Goal: Task Accomplishment & Management: Use online tool/utility

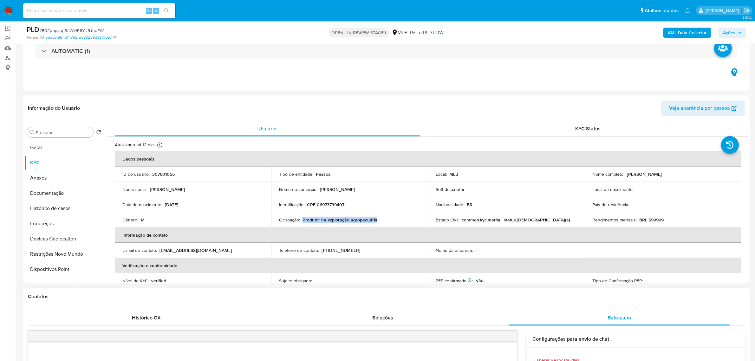
scroll to position [40, 0]
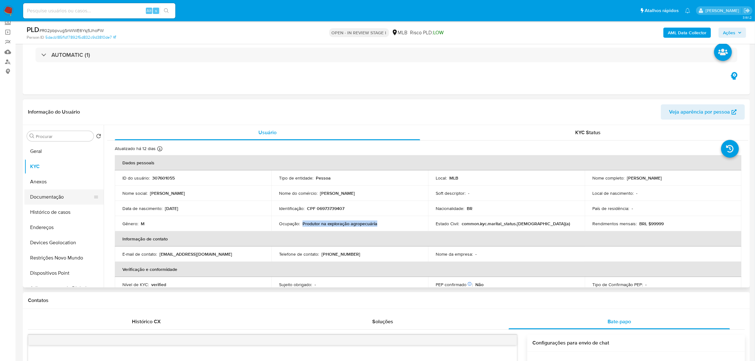
click at [63, 201] on button "Documentação" at bounding box center [61, 196] width 74 height 15
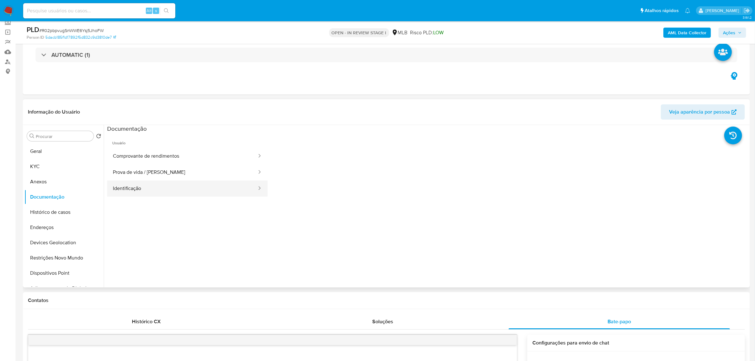
click at [158, 187] on button "Identificação" at bounding box center [182, 189] width 150 height 16
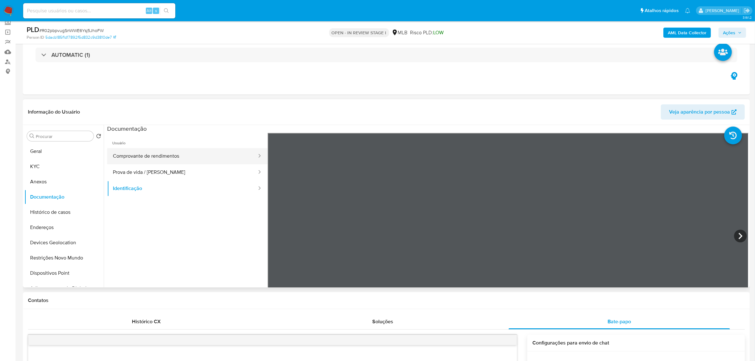
click at [189, 152] on button "Comprovante de rendimentos" at bounding box center [182, 156] width 150 height 16
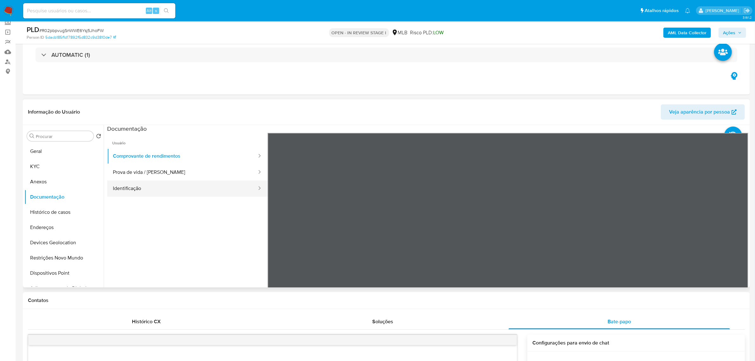
click at [152, 188] on button "Identificação" at bounding box center [182, 189] width 150 height 16
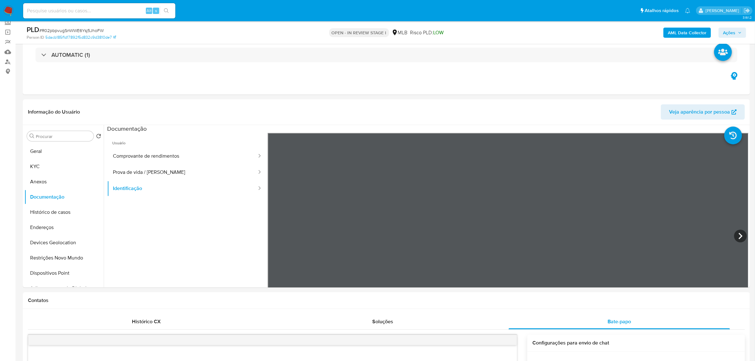
click at [733, 30] on span "Ações" at bounding box center [729, 33] width 12 height 10
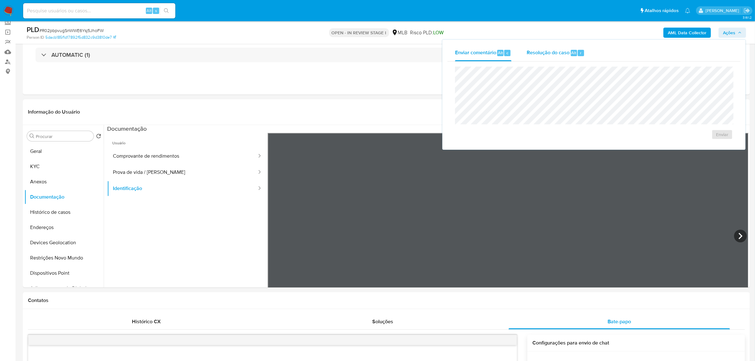
click at [564, 53] on span "Resolução do caso" at bounding box center [548, 52] width 43 height 7
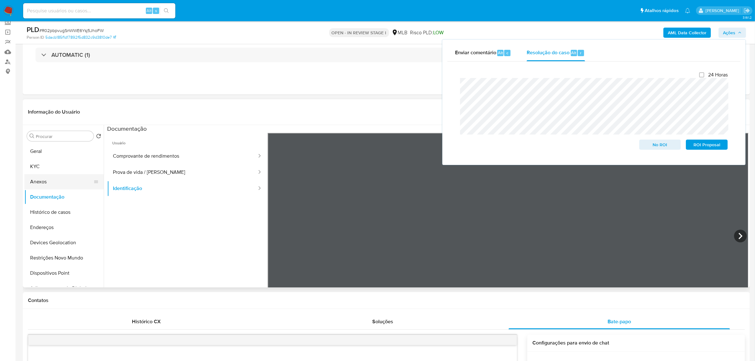
click at [62, 185] on button "Anexos" at bounding box center [61, 181] width 74 height 15
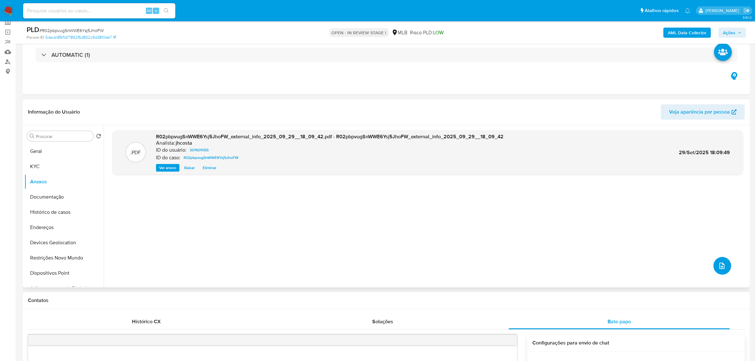
click at [723, 267] on icon "upload-file" at bounding box center [723, 266] width 8 height 8
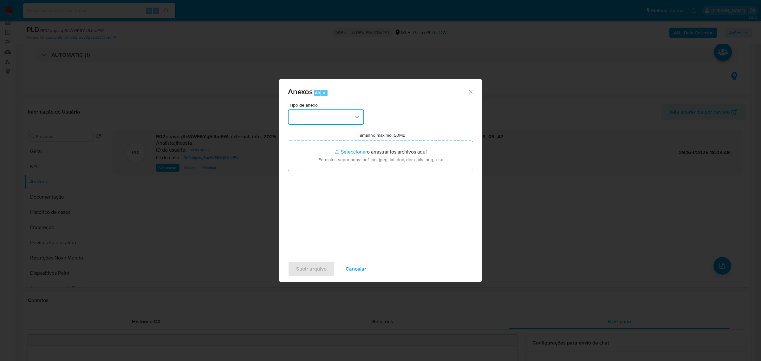
click at [330, 116] on button "button" at bounding box center [326, 116] width 76 height 15
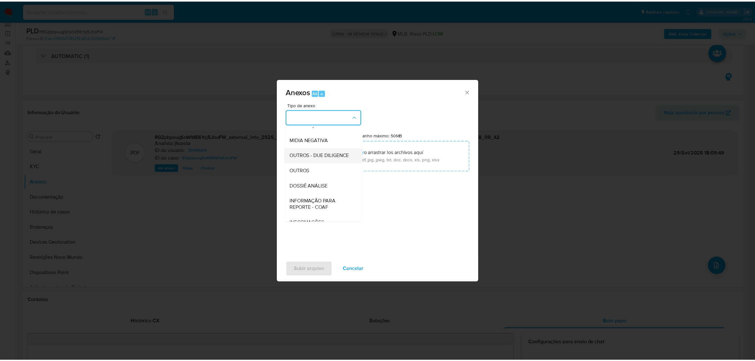
scroll to position [79, 0]
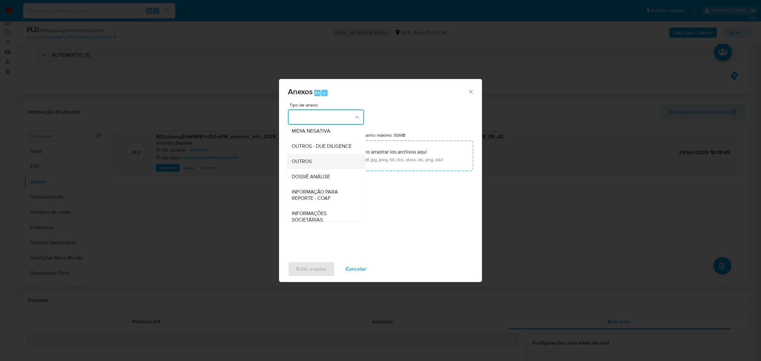
click at [312, 164] on span "OUTROS" at bounding box center [302, 161] width 20 height 6
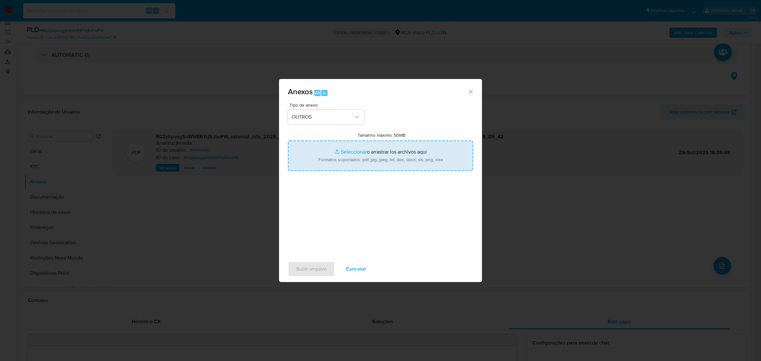
click at [366, 154] on input "Tamanho máximo: 50MB Seleccionar archivos" at bounding box center [380, 156] width 185 height 30
type input "C:\fakepath\Mulan 307601055_2025_09_29_13_19_48.xlsx"
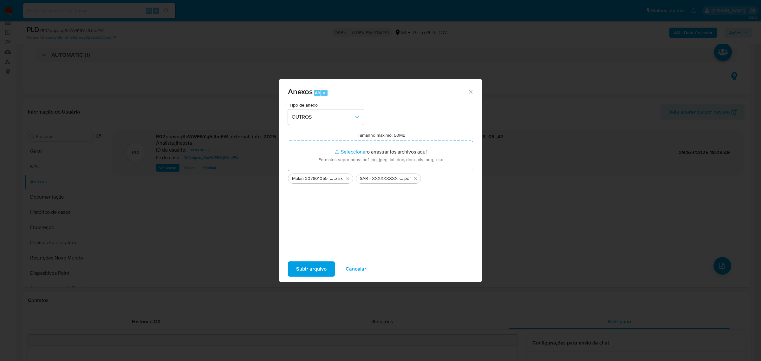
click at [320, 274] on span "Subir arquivo" at bounding box center [311, 269] width 30 height 14
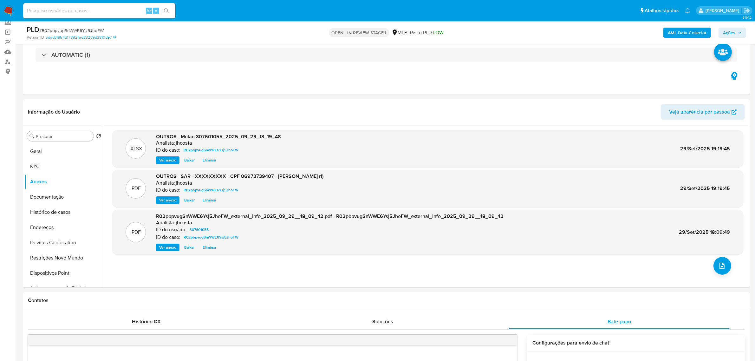
click at [744, 29] on button "Ações" at bounding box center [733, 33] width 28 height 10
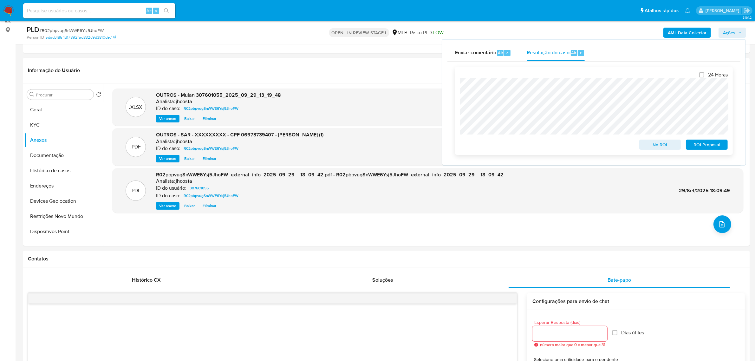
scroll to position [119, 0]
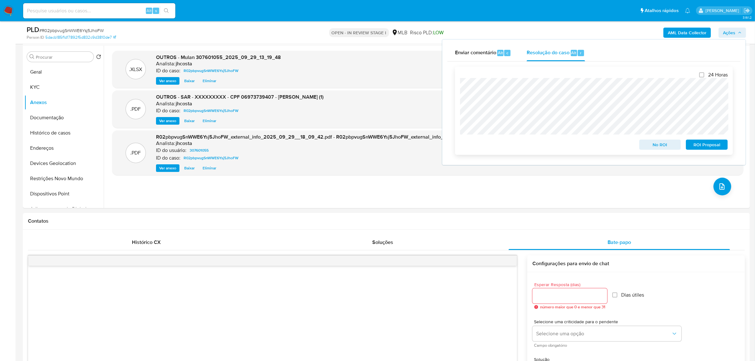
click at [707, 146] on span "ROI Proposal" at bounding box center [707, 144] width 33 height 9
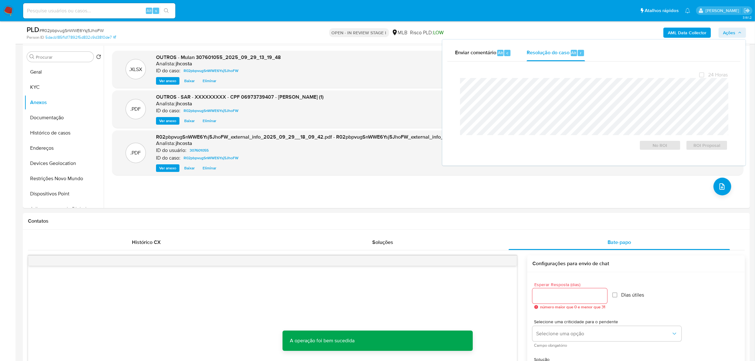
click at [78, 30] on span "# R02pbpvugSnWWE6Ysj5JhoFW" at bounding box center [71, 30] width 64 height 6
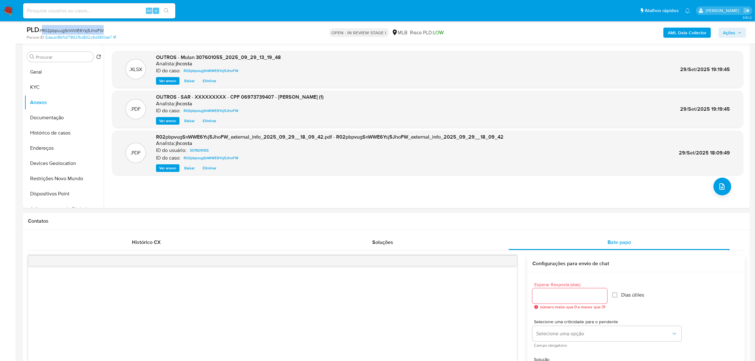
click at [78, 30] on span "# R02pbpvugSnWWE6Ysj5JhoFW" at bounding box center [71, 30] width 64 height 6
copy span "R02pbpvugSnWWE6Ysj5JhoFW"
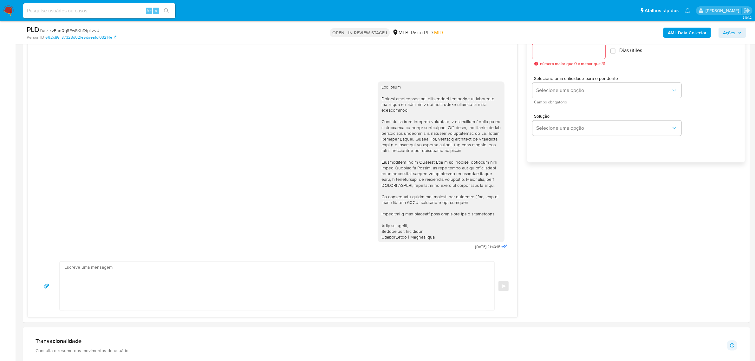
scroll to position [397, 0]
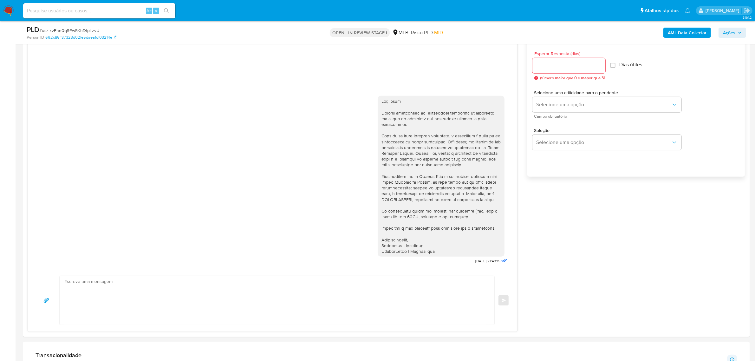
click at [114, 11] on input at bounding box center [99, 11] width 152 height 8
paste input "uszIxvPnn0q9Fw5KhDfpLzvU"
type input "uszIxvPnn0q9Fw5KhDfpLzvU"
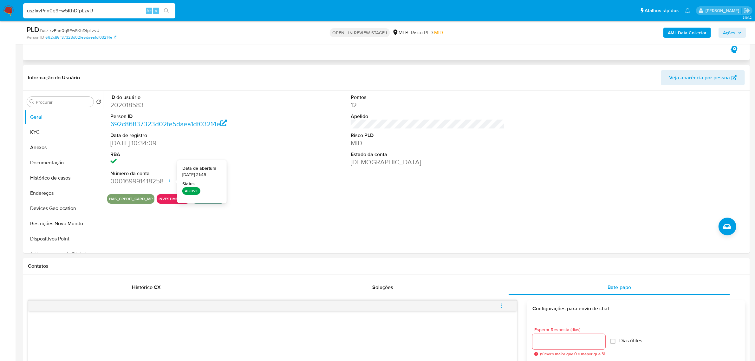
scroll to position [40, 0]
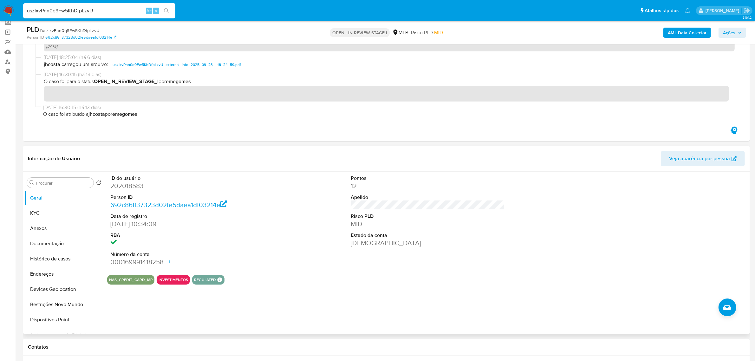
click at [130, 184] on dd "202018583" at bounding box center [187, 185] width 154 height 9
copy dd "202018583"
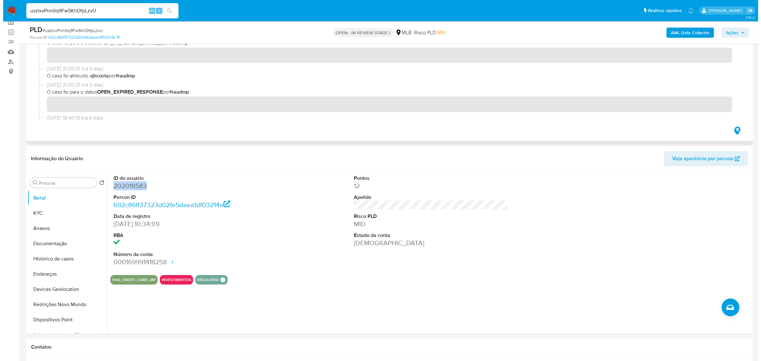
scroll to position [0, 0]
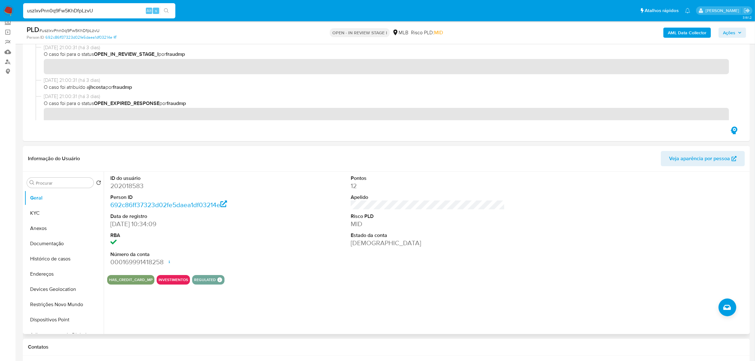
click at [357, 258] on div "Pontos 12 Apelido Risco PLD MID Estado da conta Ativa" at bounding box center [428, 221] width 161 height 98
click at [39, 214] on button "KYC" at bounding box center [61, 213] width 74 height 15
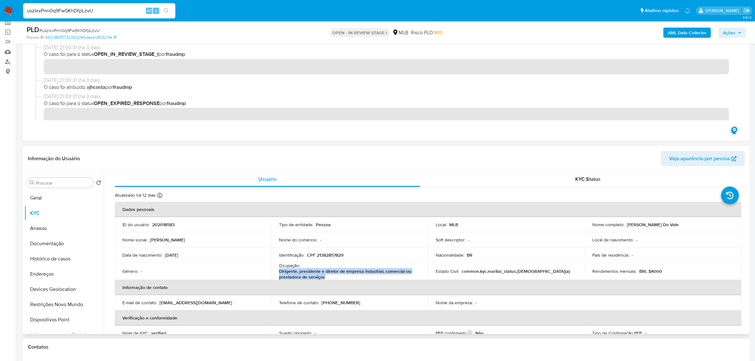
drag, startPoint x: 278, startPoint y: 273, endPoint x: 332, endPoint y: 276, distance: 54.3
click at [332, 276] on p "Dirigente, presidente e diretor de empresa industrial, comercial ou prestadora …" at bounding box center [348, 273] width 139 height 11
copy p "Dirigente, presidente e diretor de empresa industrial, comercial ou prestadora …"
drag, startPoint x: 732, startPoint y: 34, endPoint x: 725, endPoint y: 38, distance: 8.3
click at [733, 34] on span "Ações" at bounding box center [729, 33] width 12 height 10
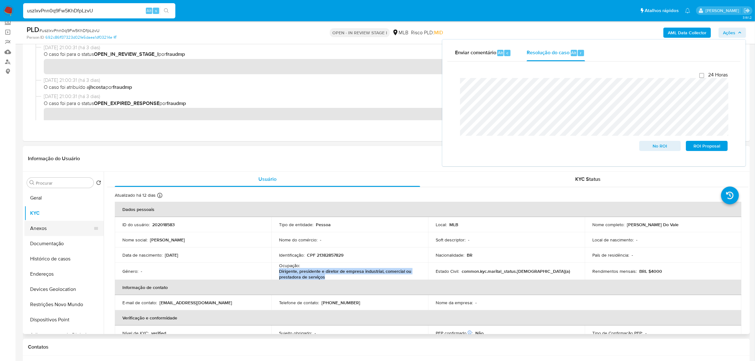
click at [55, 228] on button "Anexos" at bounding box center [61, 228] width 74 height 15
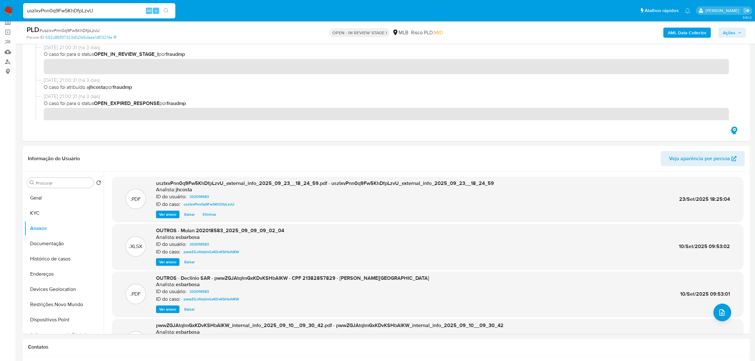
click at [738, 34] on span "Ações" at bounding box center [732, 32] width 19 height 9
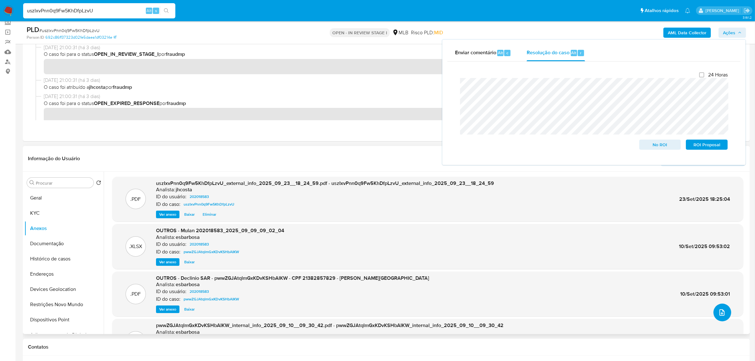
click at [724, 316] on button "upload-file" at bounding box center [723, 313] width 18 height 18
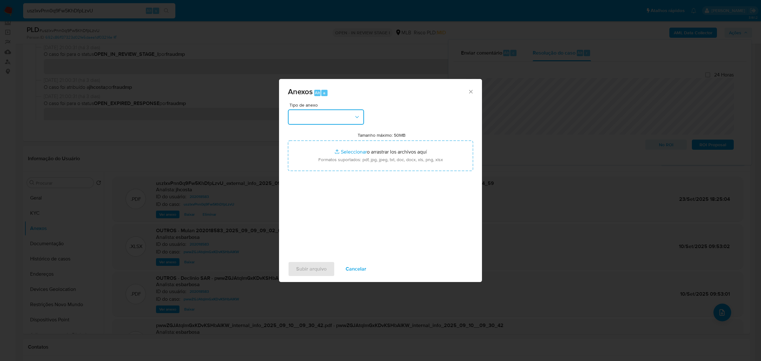
click at [332, 119] on button "button" at bounding box center [326, 116] width 76 height 15
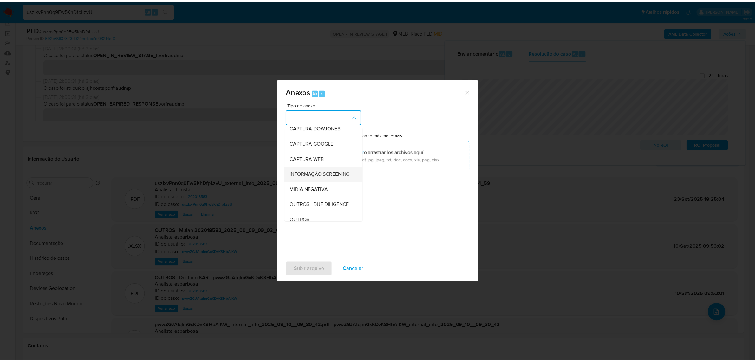
scroll to position [40, 0]
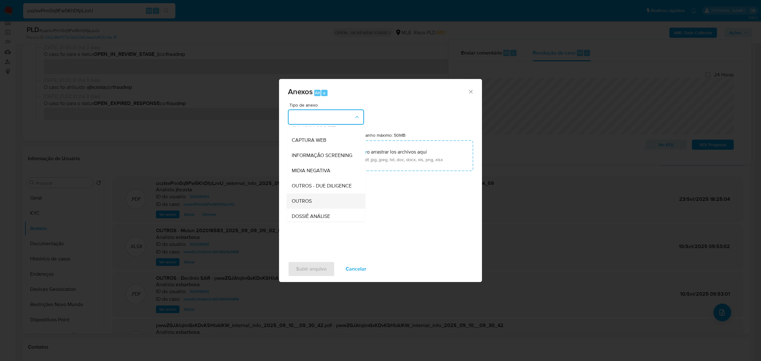
click at [316, 208] on div "OUTROS" at bounding box center [324, 200] width 65 height 15
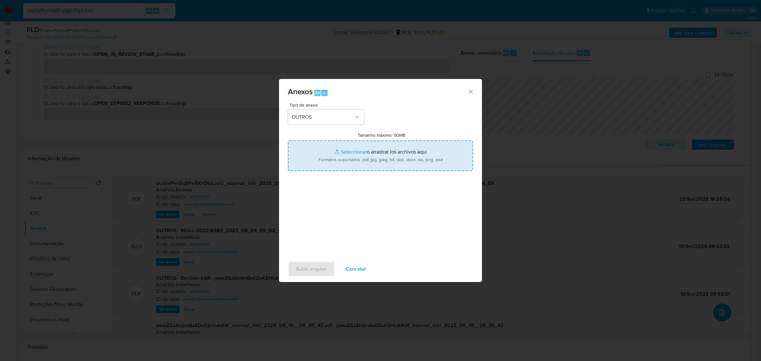
click at [371, 168] on input "Tamanho máximo: 50MB Seleccionar archivos" at bounding box center [380, 156] width 185 height 30
type input "C:\fakepath\Mulan 202018583_2025_09_29_17_16_16.xlsx"
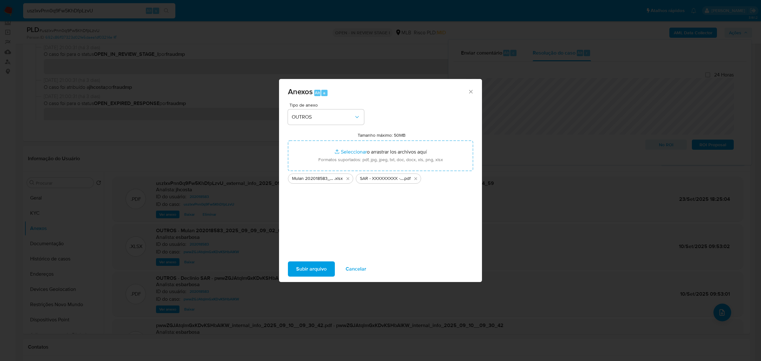
click at [351, 269] on span "Cancelar" at bounding box center [356, 269] width 21 height 14
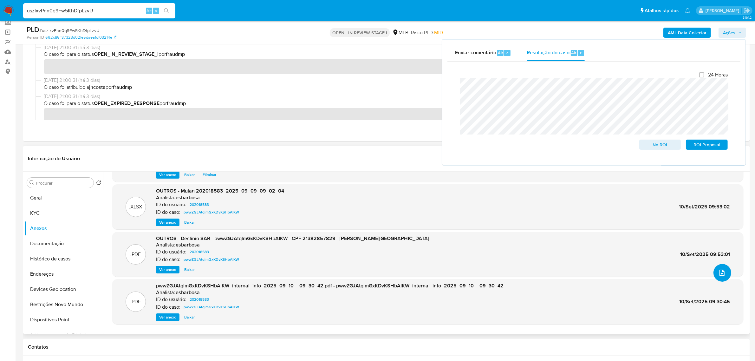
scroll to position [53, 0]
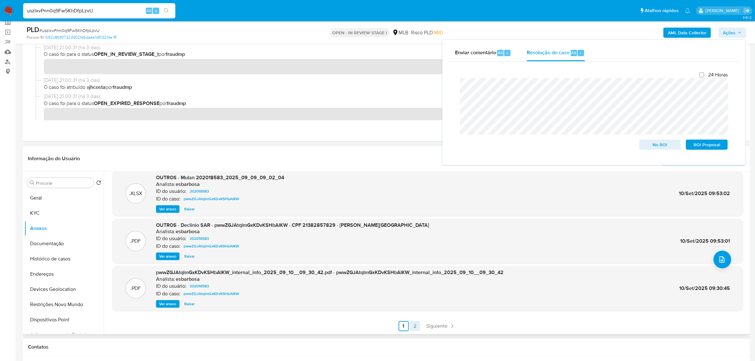
click at [413, 327] on link "2" at bounding box center [415, 326] width 10 height 10
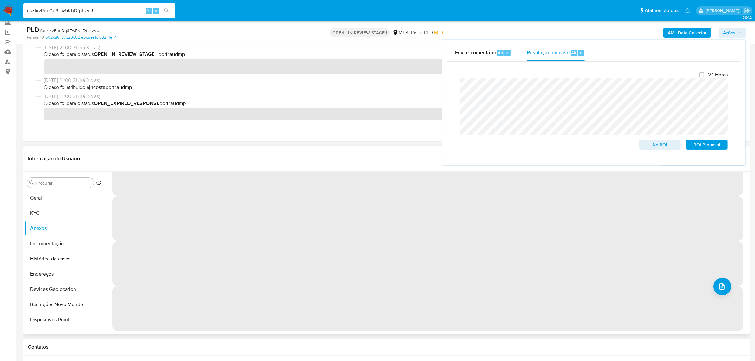
scroll to position [0, 0]
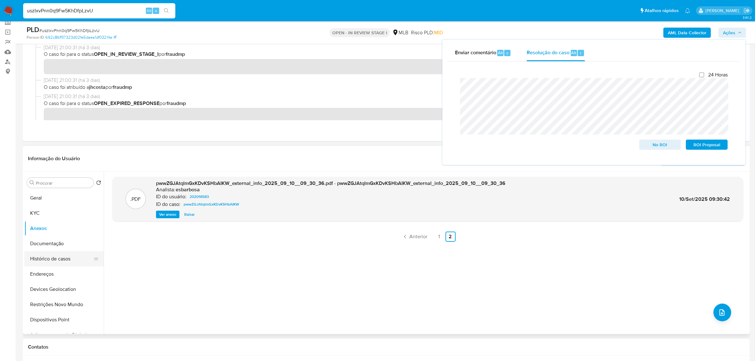
click at [56, 256] on button "Histórico de casos" at bounding box center [61, 258] width 74 height 15
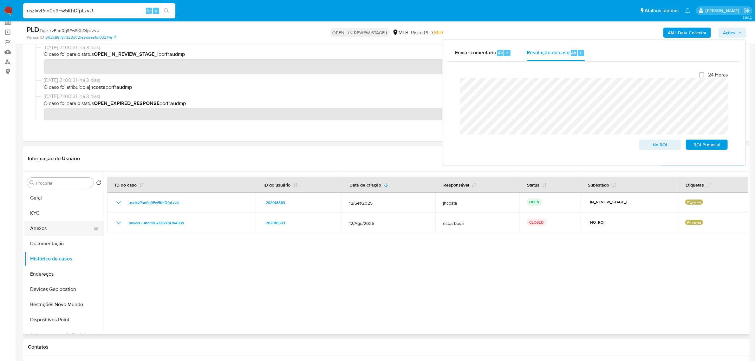
click at [60, 232] on button "Anexos" at bounding box center [61, 228] width 74 height 15
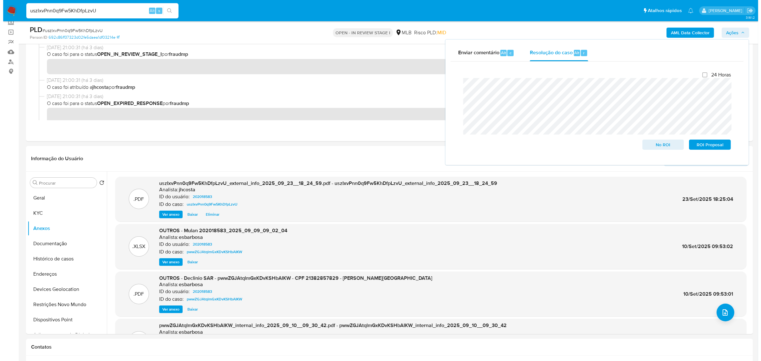
scroll to position [40, 0]
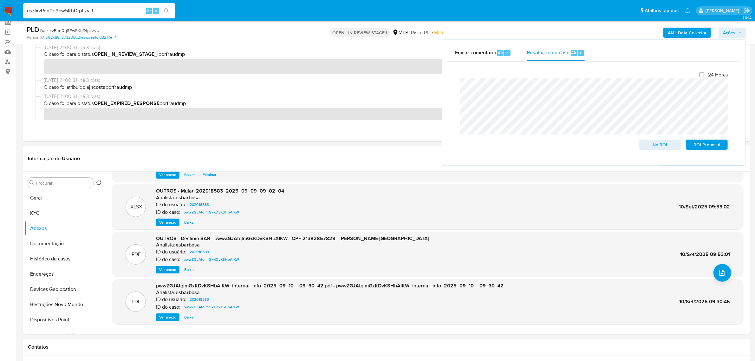
click at [173, 268] on span "Ver anexo" at bounding box center [167, 269] width 17 height 6
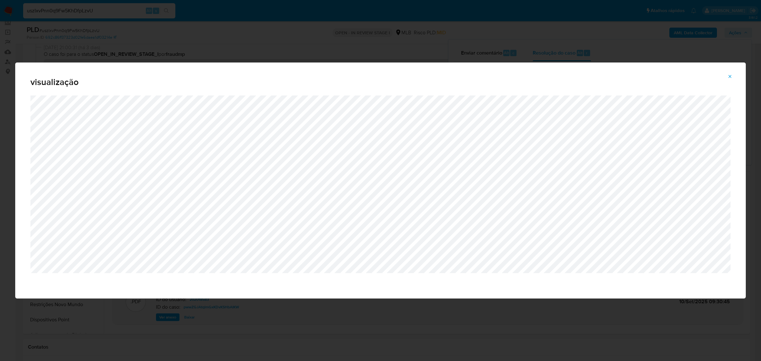
click at [730, 75] on icon "Attachment preview" at bounding box center [730, 76] width 5 height 5
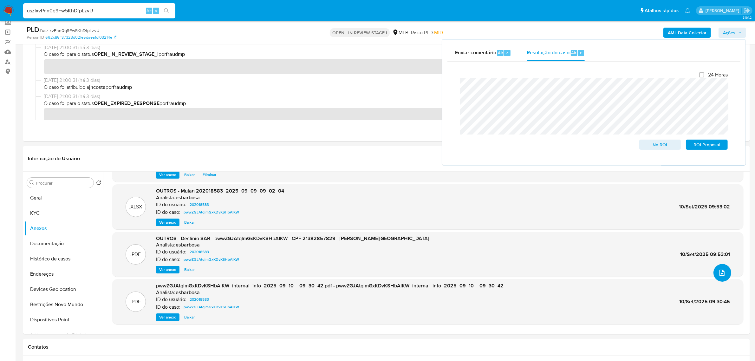
click at [720, 274] on icon "upload-file" at bounding box center [723, 273] width 8 height 8
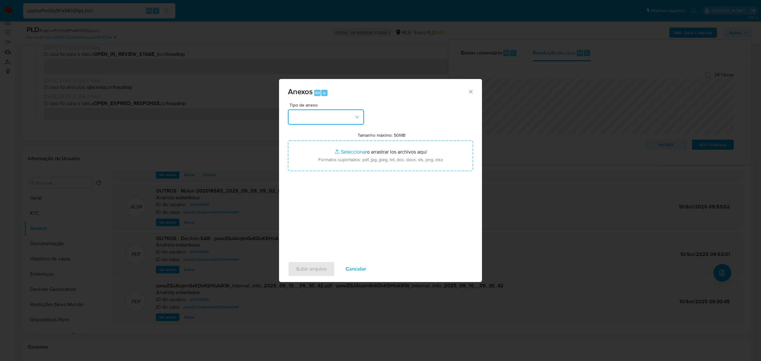
click at [325, 115] on button "button" at bounding box center [326, 116] width 76 height 15
click at [308, 164] on span "OUTROS" at bounding box center [302, 161] width 20 height 6
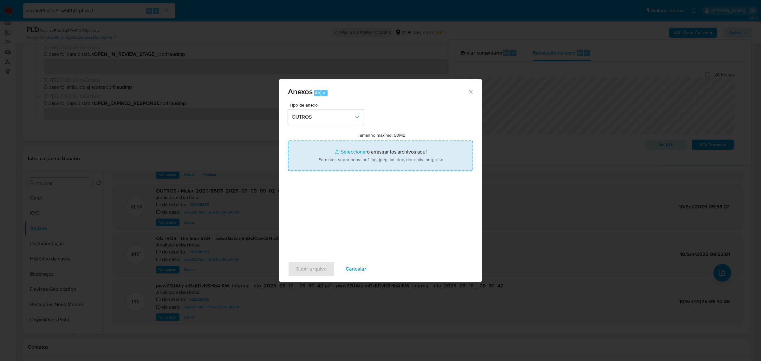
click at [360, 160] on input "Tamanho máximo: 50MB Seleccionar archivos" at bounding box center [380, 156] width 185 height 30
click at [352, 154] on input "Tamanho máximo: 50MB Seleccionar archivos" at bounding box center [380, 156] width 185 height 30
type input "C:\fakepath\SAR - XXXXXXXXX - CPF 21382857829 - MARIA DE FATIMA DO VALE (1).pdf"
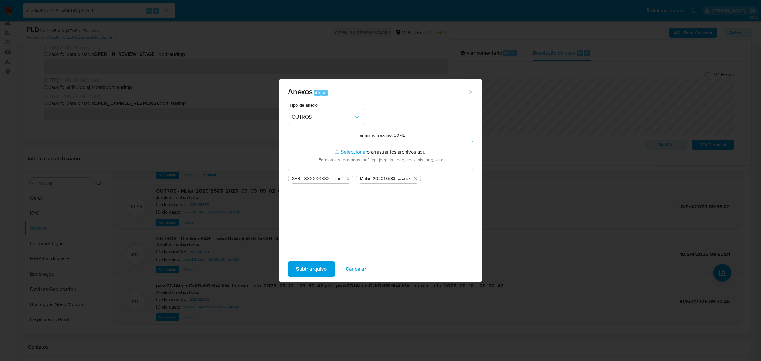
click at [322, 267] on span "Subir arquivo" at bounding box center [311, 269] width 30 height 14
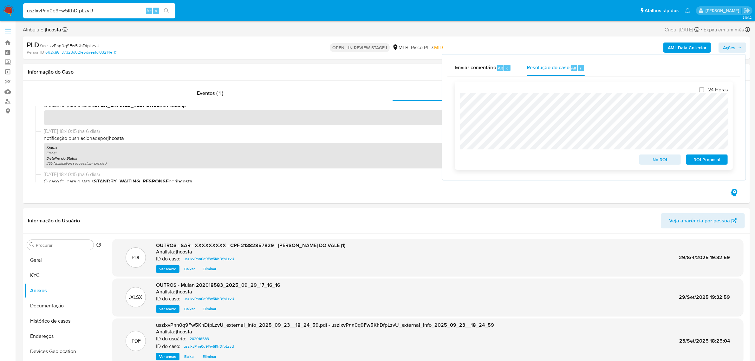
scroll to position [119, 0]
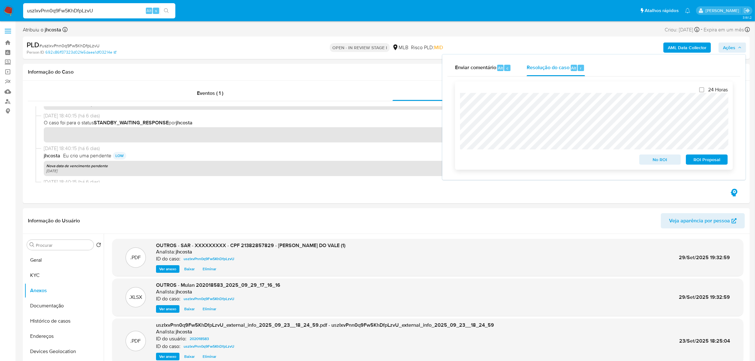
click at [710, 161] on span "ROI Proposal" at bounding box center [707, 159] width 33 height 9
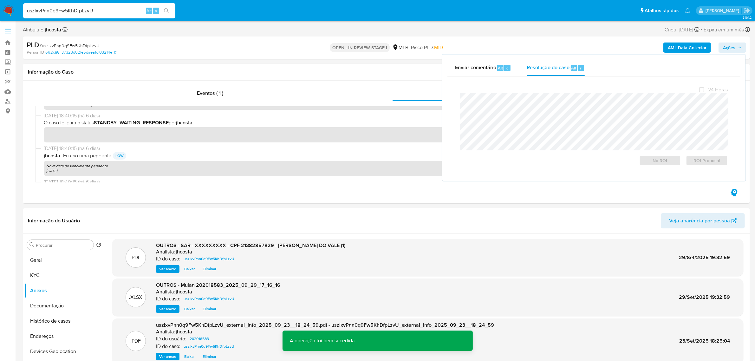
click at [82, 45] on span "# uszIxvPnn0q9Fw5KhDfpLzvU" at bounding box center [69, 46] width 60 height 6
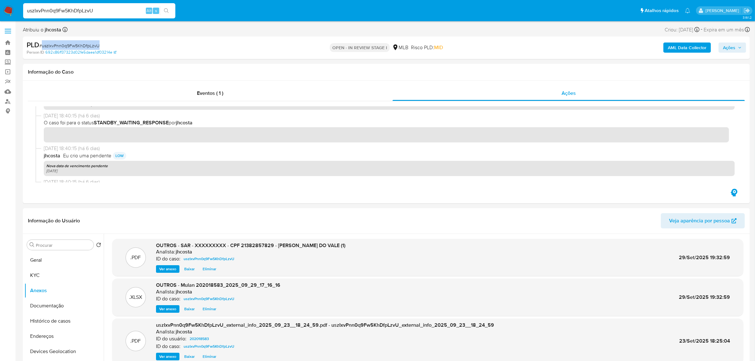
copy span "uszIxvPnn0q9Fw5KhDfpLzvU"
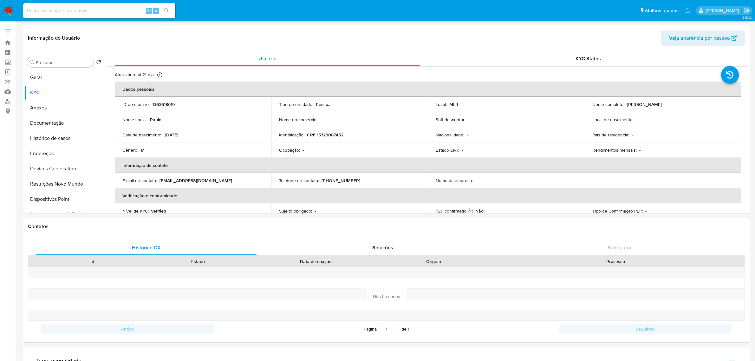
select select "10"
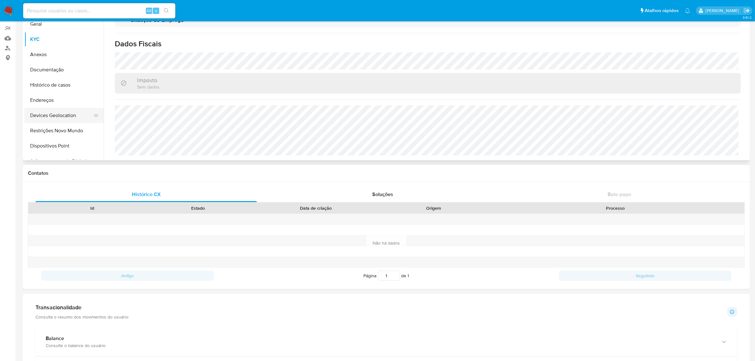
scroll to position [40, 0]
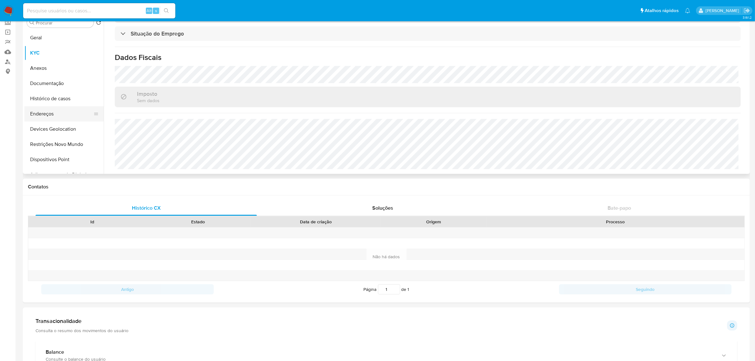
click at [64, 111] on button "Endereços" at bounding box center [61, 113] width 74 height 15
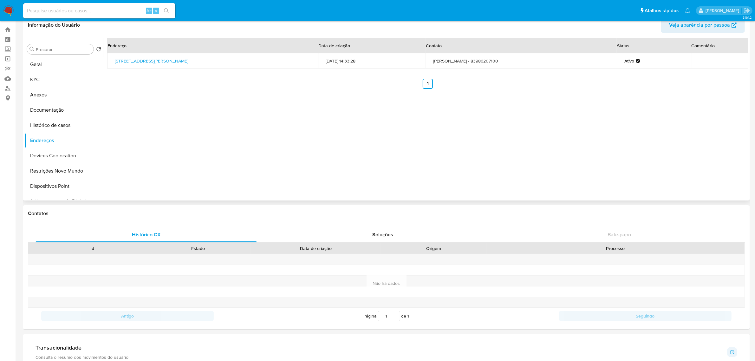
scroll to position [0, 0]
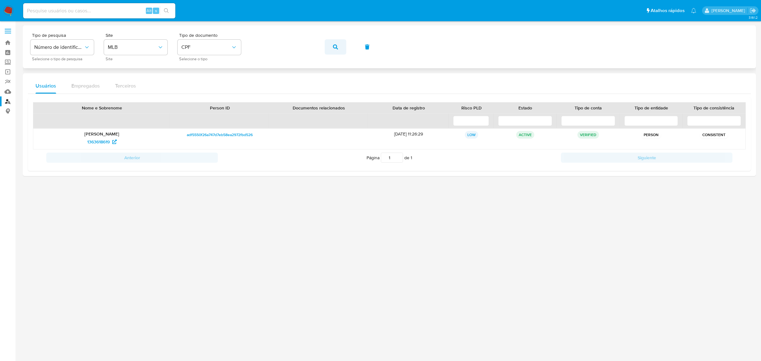
click at [337, 46] on icon "button" at bounding box center [335, 46] width 5 height 5
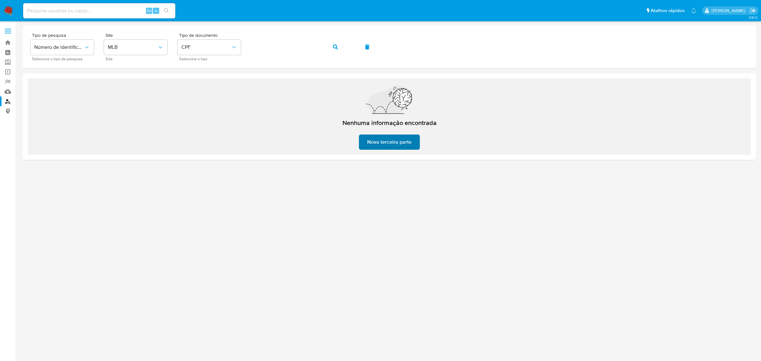
click at [384, 137] on span "Nova terceira parte" at bounding box center [389, 142] width 44 height 14
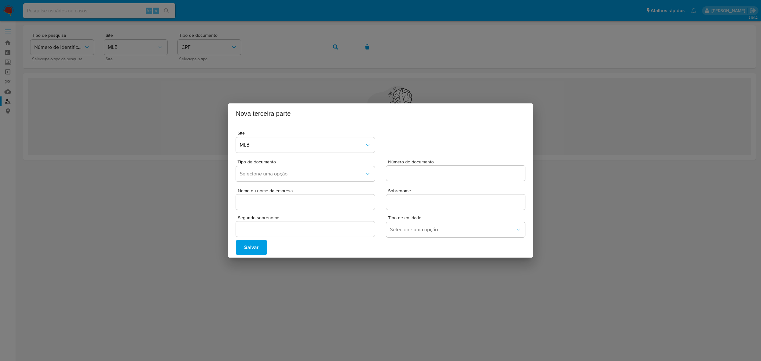
click at [283, 282] on div "Nova terceira parte Site MLB Tipo de documento Selecione uma opção Número do do…" at bounding box center [380, 180] width 761 height 361
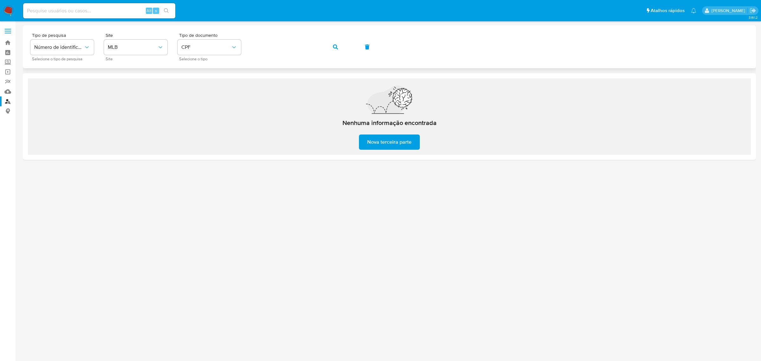
click at [337, 45] on icon "button" at bounding box center [335, 46] width 5 height 5
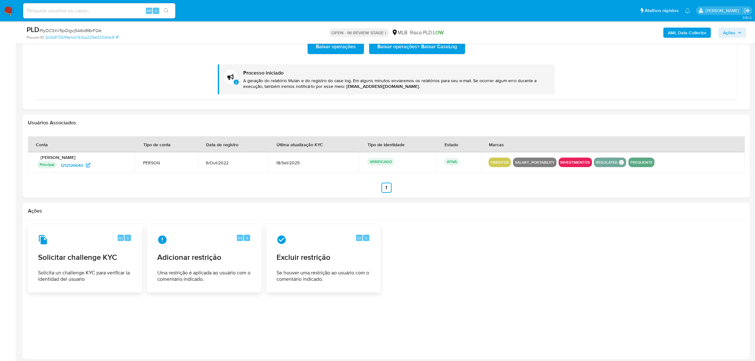
scroll to position [674, 0]
